Goal: Transaction & Acquisition: Download file/media

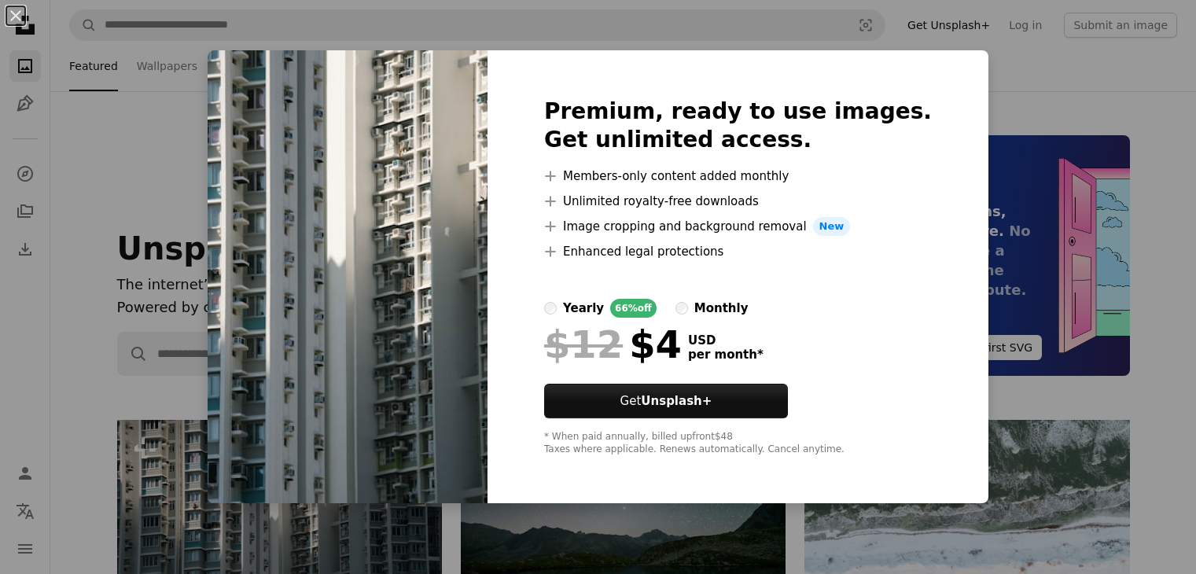
scroll to position [236, 0]
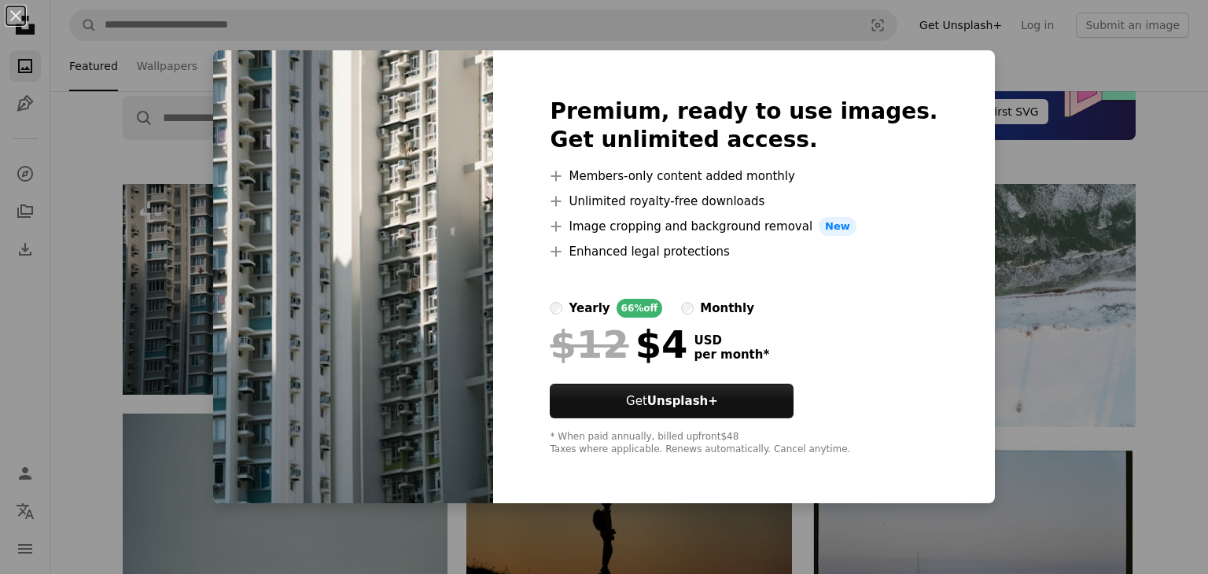
click at [1007, 45] on div "An X shape Premium, ready to use images. Get unlimited access. A plus sign Memb…" at bounding box center [604, 287] width 1208 height 574
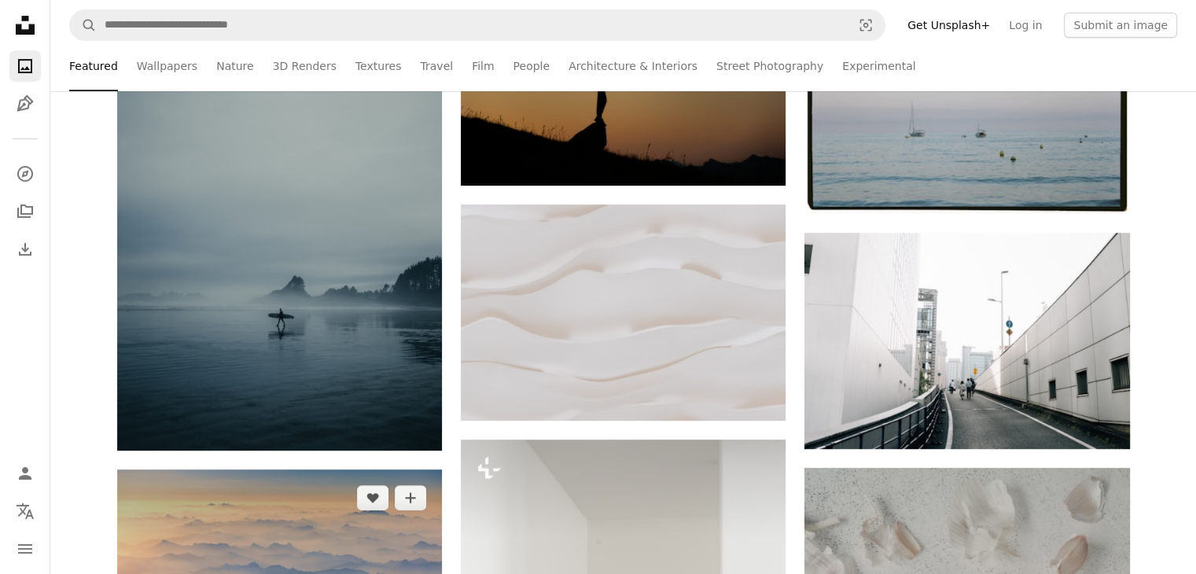
scroll to position [708, 0]
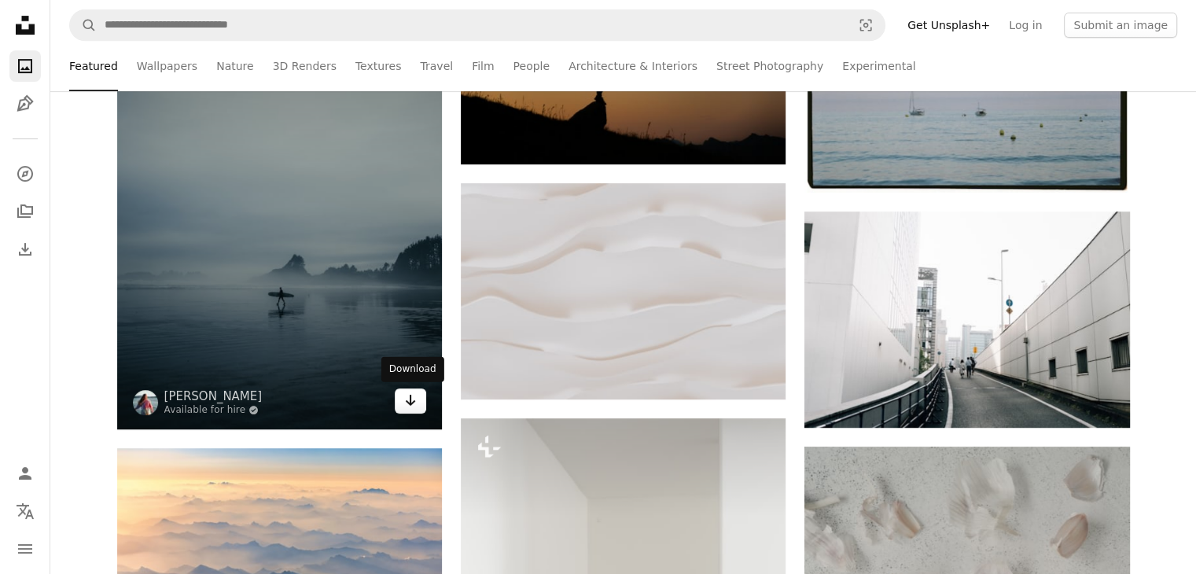
click at [412, 403] on icon "Download" at bounding box center [411, 400] width 10 height 11
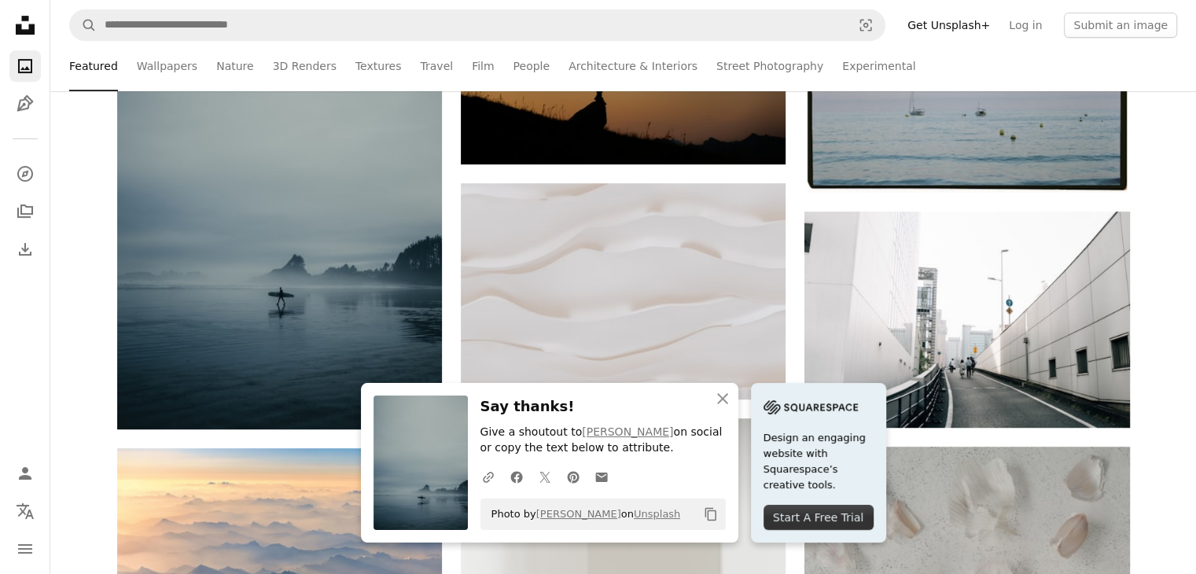
click at [657, 441] on p "Give a shoutout to [PERSON_NAME] on social or copy the text below to attribute." at bounding box center [602, 440] width 245 height 31
click at [1189, 61] on div "Featured Featured Wallpapers Nature 3D Renders Textures Travel Film People Arch…" at bounding box center [623, 66] width 1146 height 50
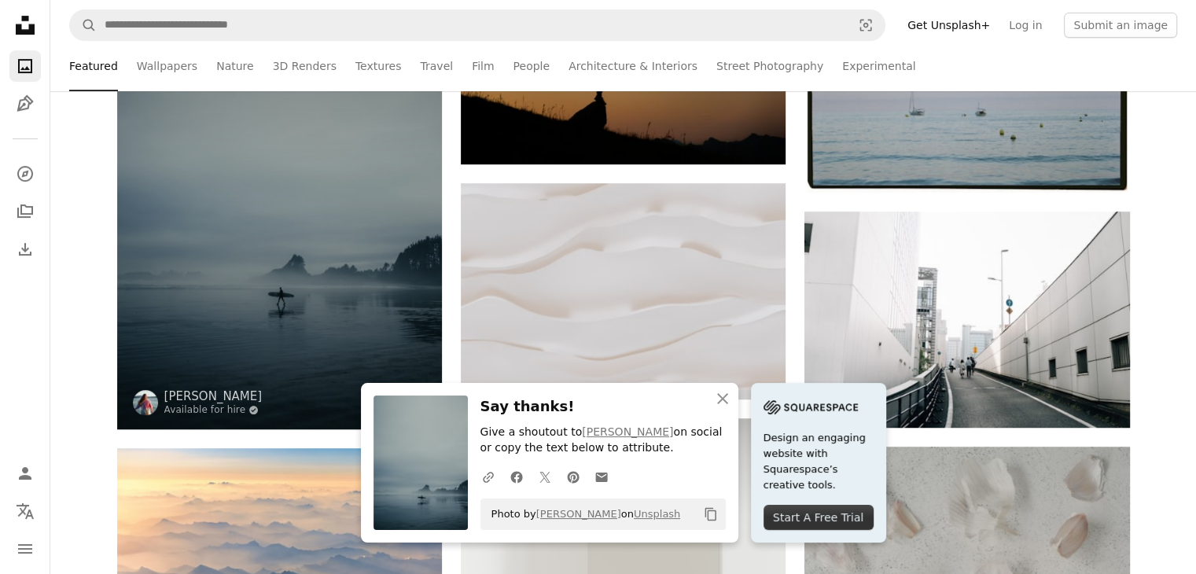
click at [233, 370] on img at bounding box center [279, 185] width 325 height 487
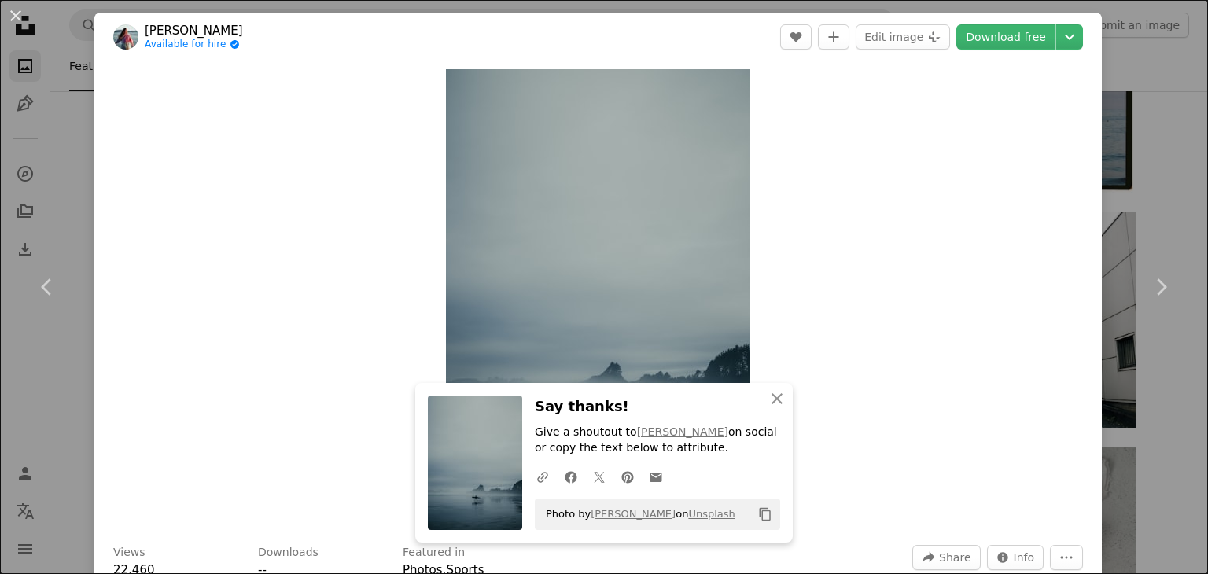
click at [1117, 66] on div "An X shape Chevron left Chevron right An X shape Close Say thanks! Give a shout…" at bounding box center [604, 287] width 1208 height 574
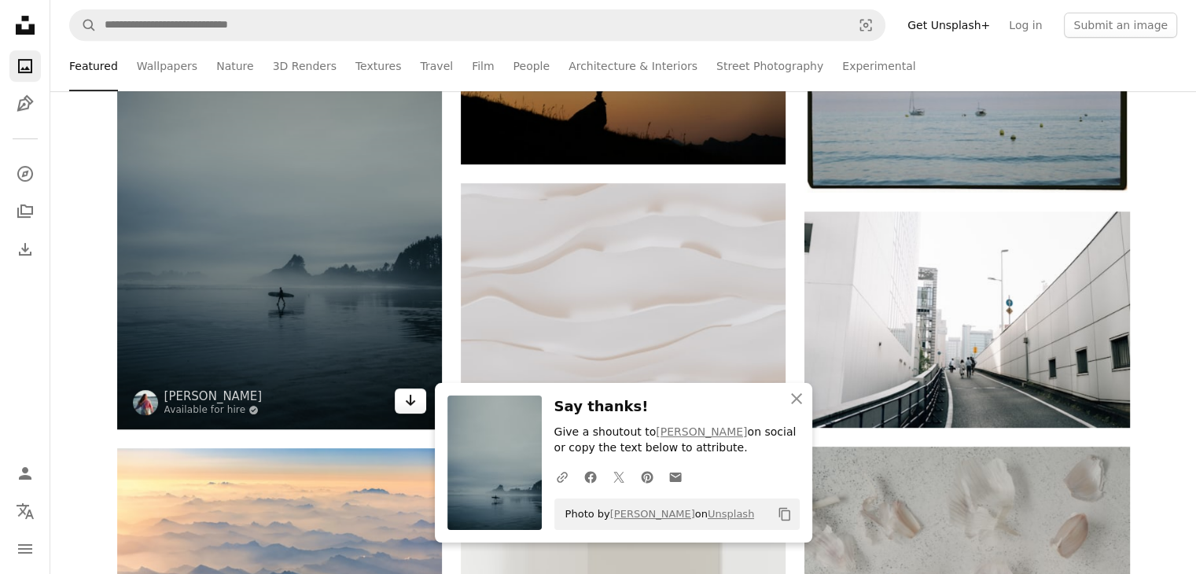
click at [412, 400] on icon "Arrow pointing down" at bounding box center [410, 400] width 13 height 19
